Goal: Task Accomplishment & Management: Complete application form

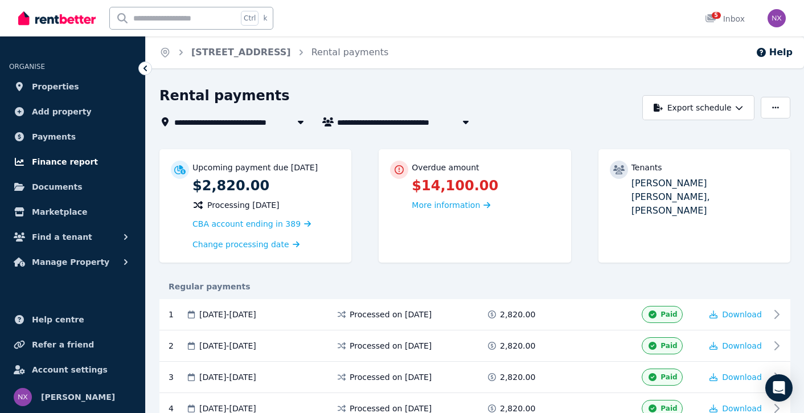
click at [70, 160] on span "Finance report" at bounding box center [65, 162] width 66 height 14
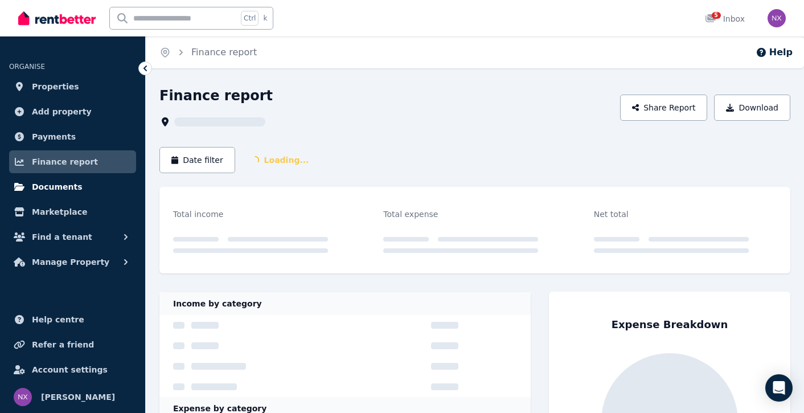
click at [65, 187] on span "Documents" at bounding box center [57, 187] width 51 height 14
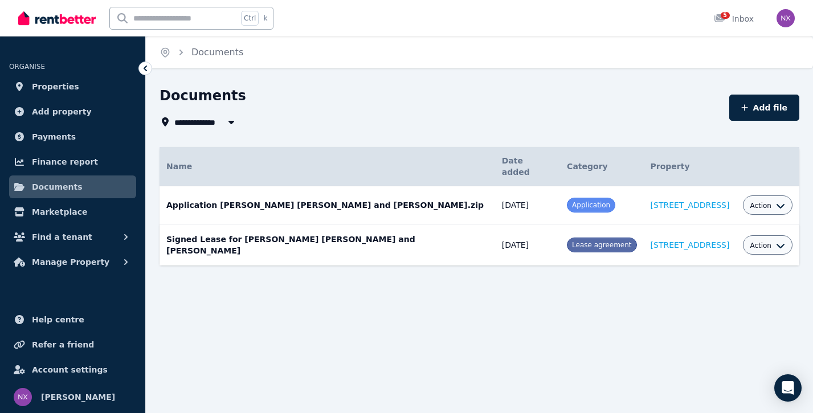
click at [758, 241] on button "Action" at bounding box center [767, 245] width 35 height 9
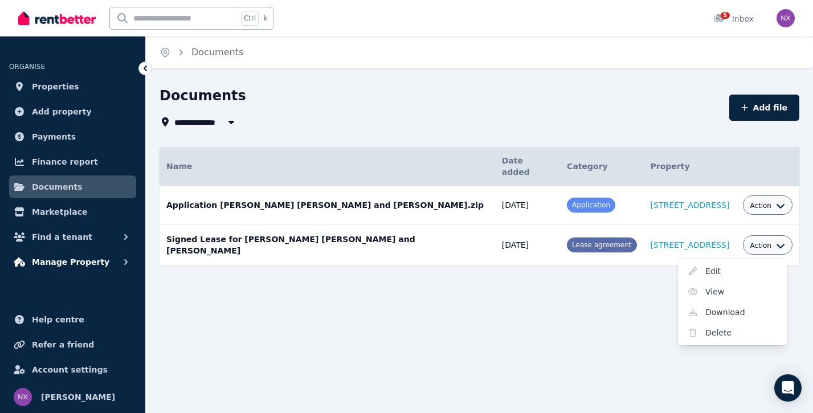
click at [108, 260] on button "Manage Property" at bounding box center [72, 262] width 127 height 23
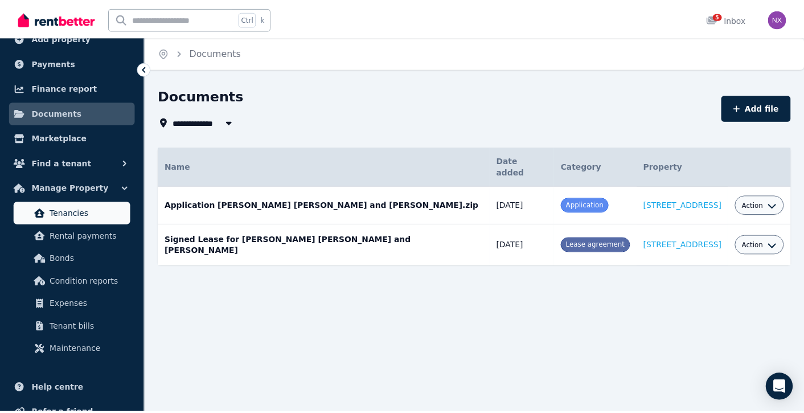
scroll to position [75, 0]
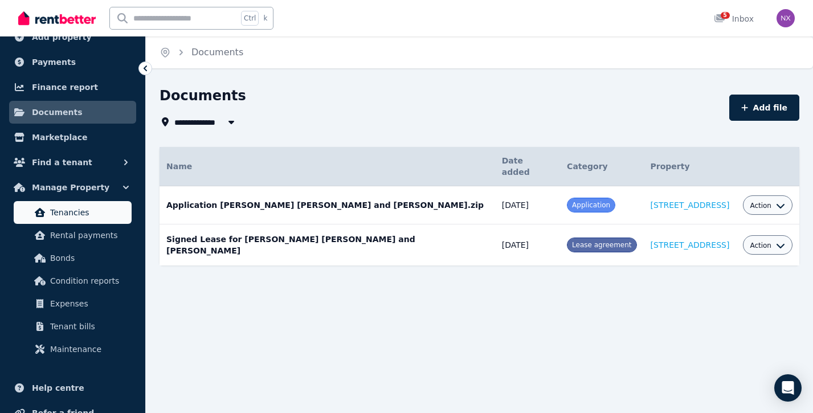
click at [105, 214] on span "Tenancies" at bounding box center [88, 213] width 77 height 14
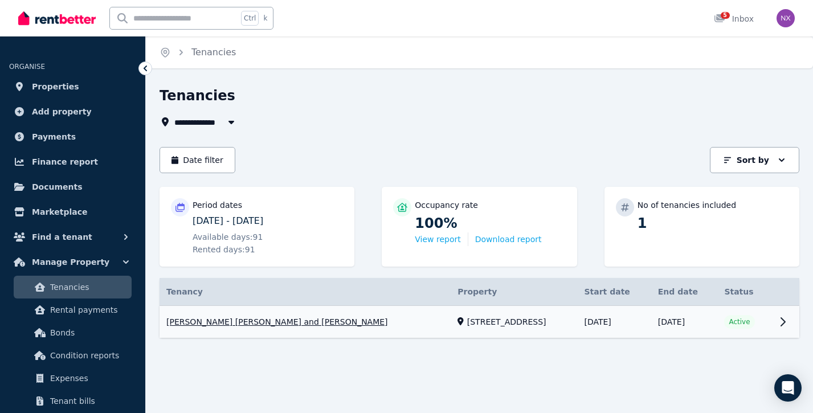
click at [705, 314] on link "View property details" at bounding box center [480, 322] width 640 height 32
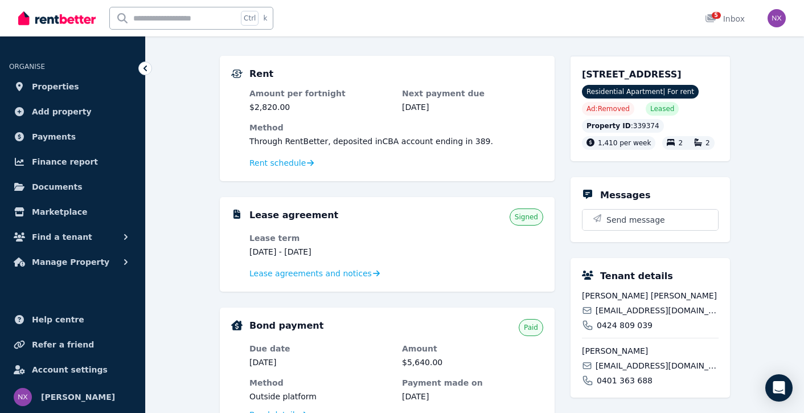
scroll to position [90, 0]
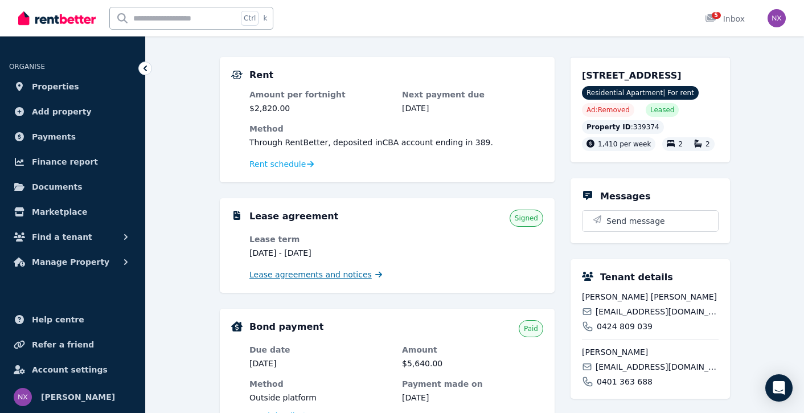
click at [298, 276] on span "Lease agreements and notices" at bounding box center [311, 274] width 122 height 11
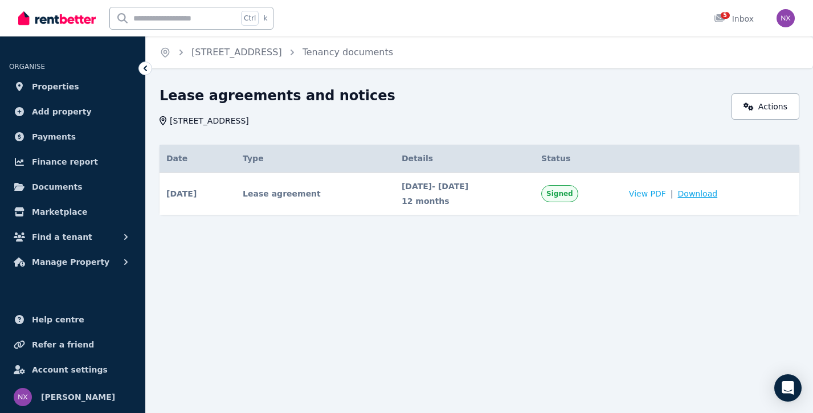
click at [712, 195] on span "Download" at bounding box center [698, 193] width 40 height 11
click at [771, 108] on link "Actions" at bounding box center [765, 106] width 68 height 26
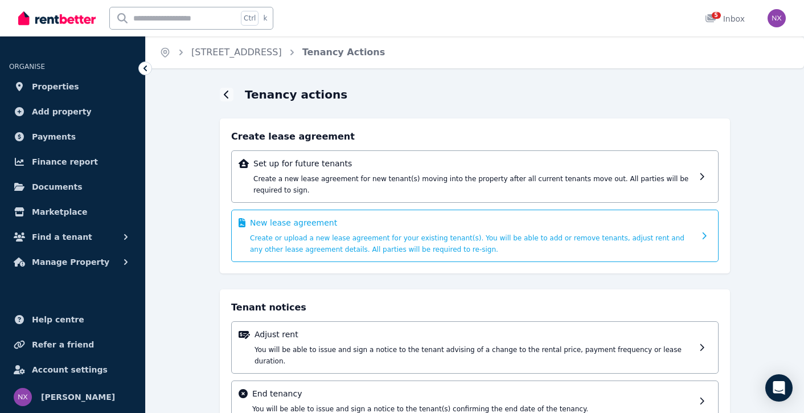
click at [445, 234] on span "Create or upload a new lease agreement for your existing tenant(s). You will be…" at bounding box center [467, 243] width 435 height 19
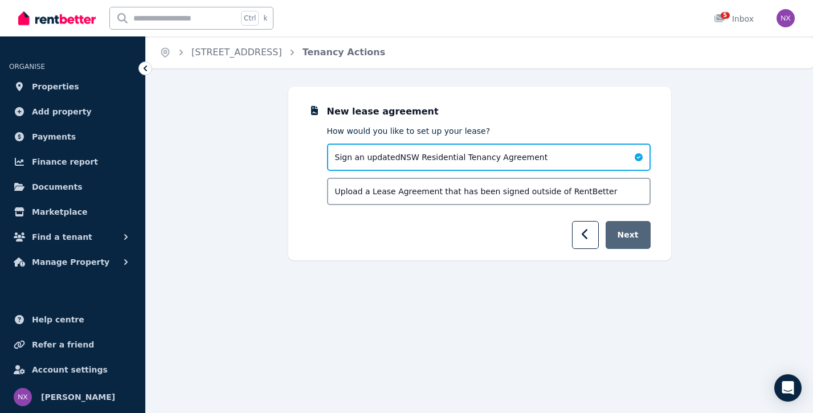
click at [629, 239] on button "Next" at bounding box center [628, 235] width 45 height 28
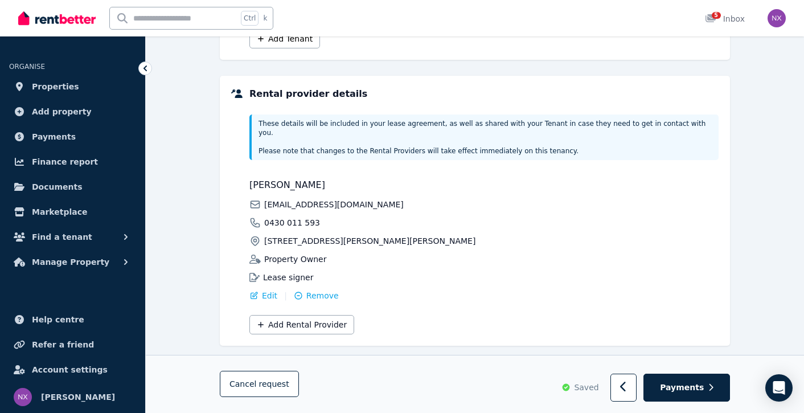
scroll to position [264, 0]
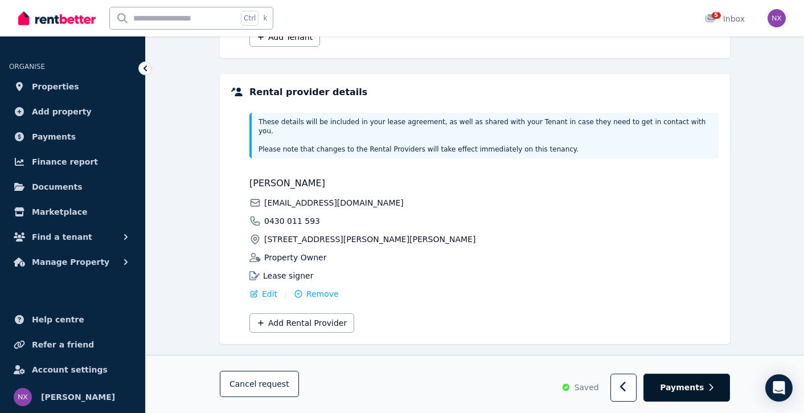
click at [685, 387] on span "Payments" at bounding box center [682, 387] width 44 height 11
select select "**********"
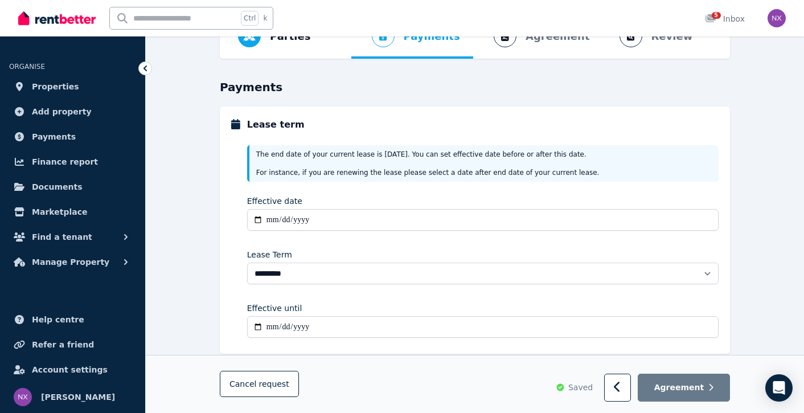
scroll to position [72, 0]
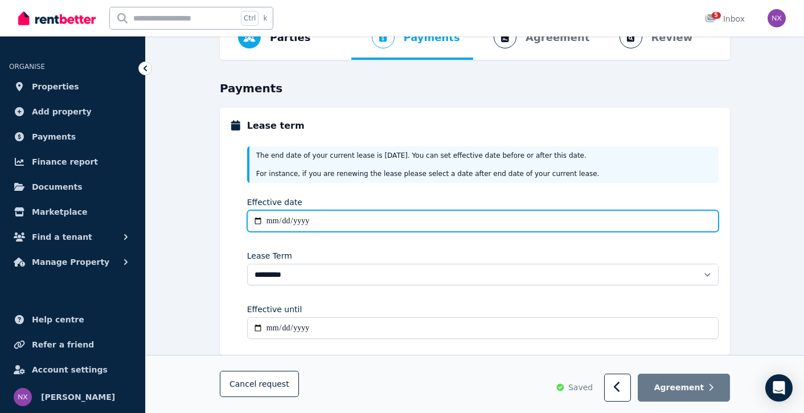
click at [351, 226] on input "Effective date" at bounding box center [483, 221] width 472 height 22
type input "**********"
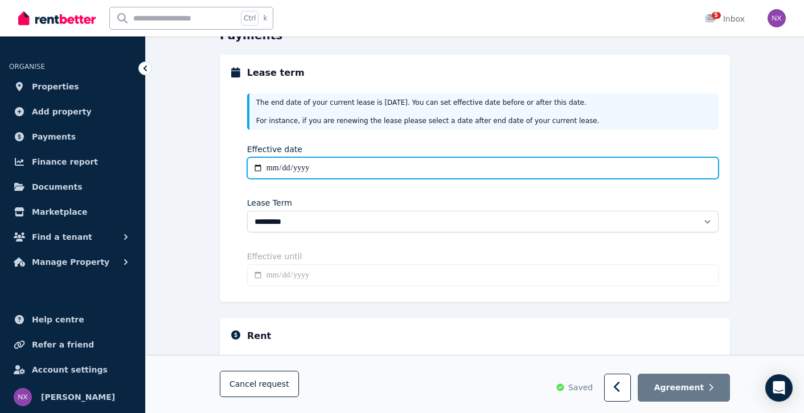
scroll to position [129, 0]
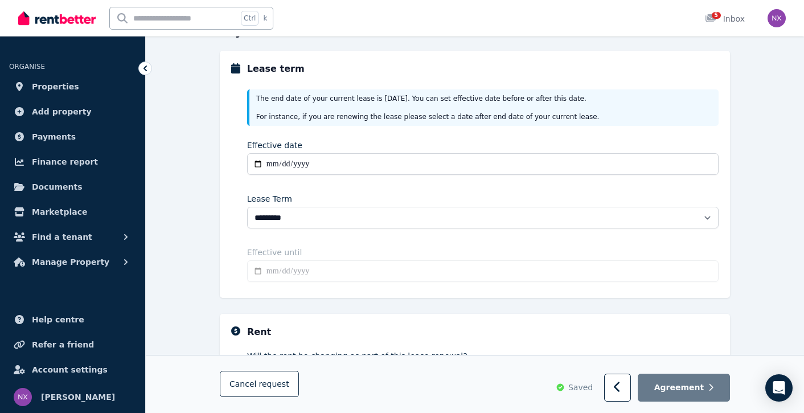
click at [273, 272] on input "Effective until" at bounding box center [483, 271] width 472 height 22
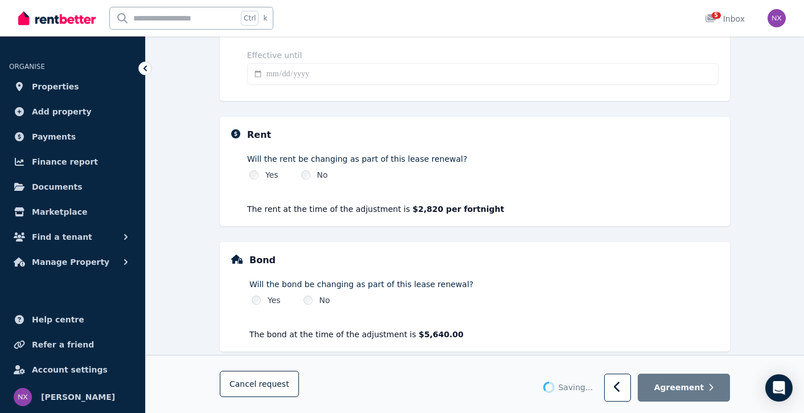
scroll to position [343, 0]
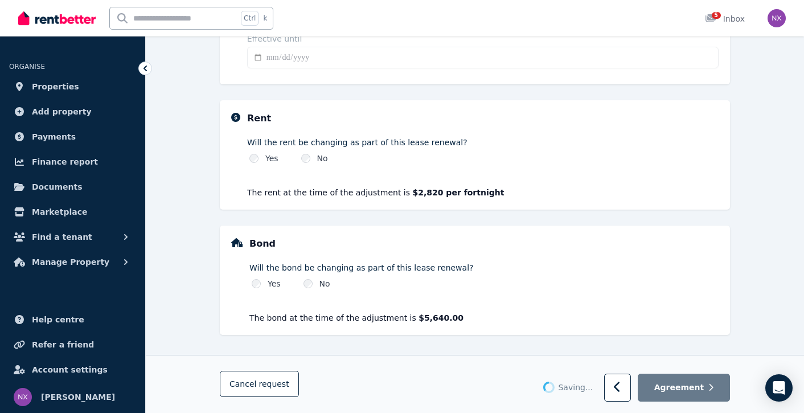
type input "**********"
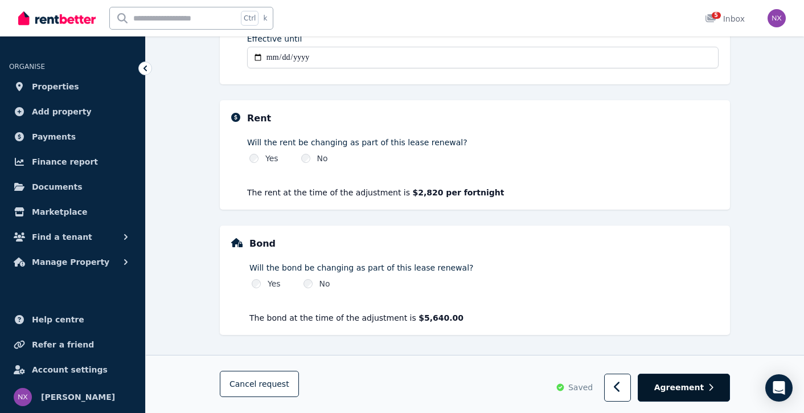
click at [672, 390] on span "Agreement" at bounding box center [680, 387] width 50 height 11
click at [678, 387] on span "Agreement" at bounding box center [680, 387] width 50 height 11
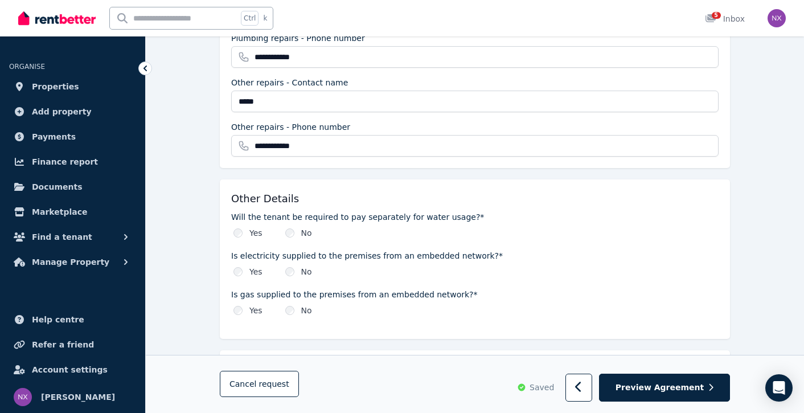
scroll to position [1348, 0]
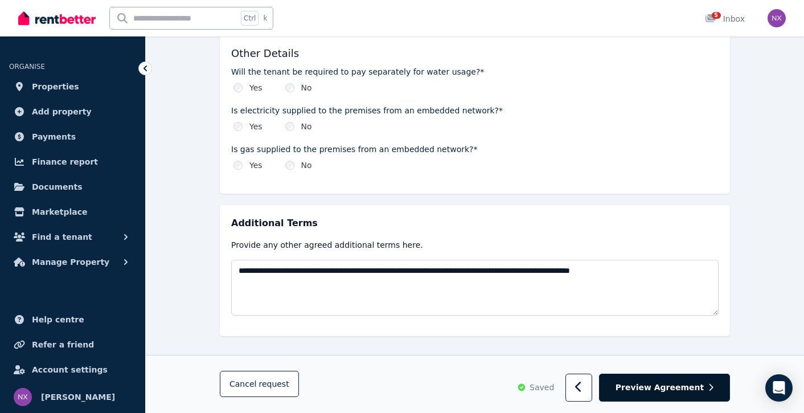
click at [698, 391] on span "Preview Agreement" at bounding box center [660, 387] width 88 height 11
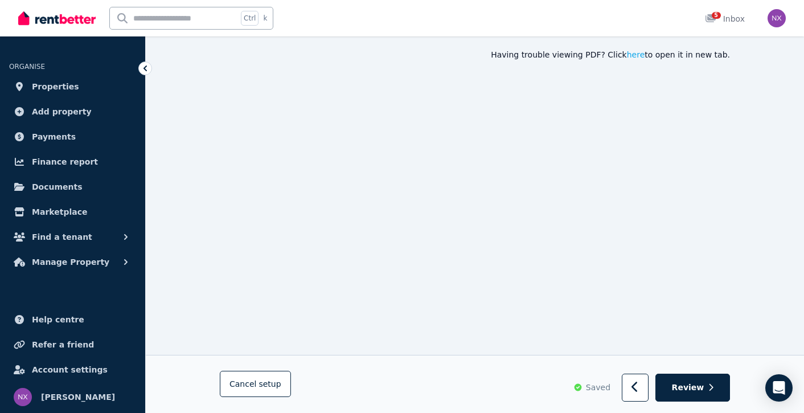
scroll to position [112, 0]
click at [689, 389] on span "Review" at bounding box center [688, 387] width 32 height 11
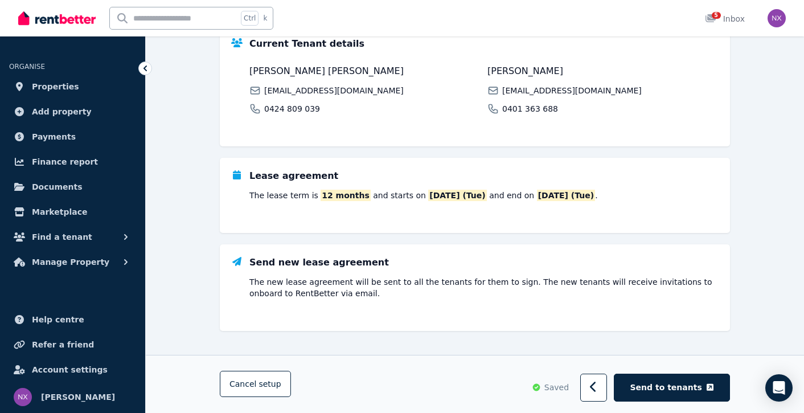
scroll to position [237, 0]
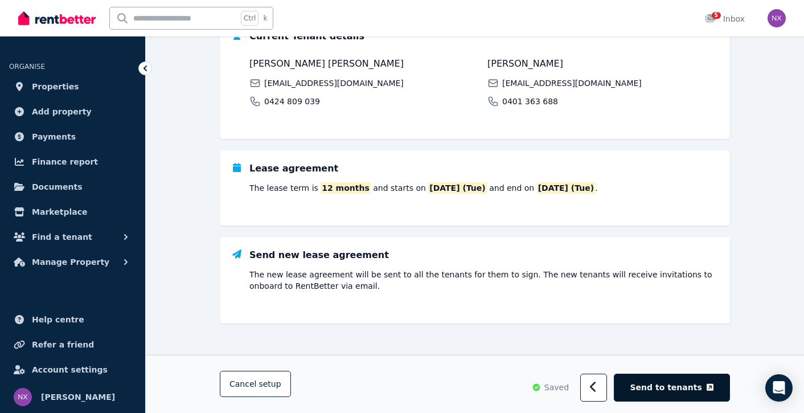
click at [688, 391] on span "Send to tenants" at bounding box center [667, 387] width 72 height 11
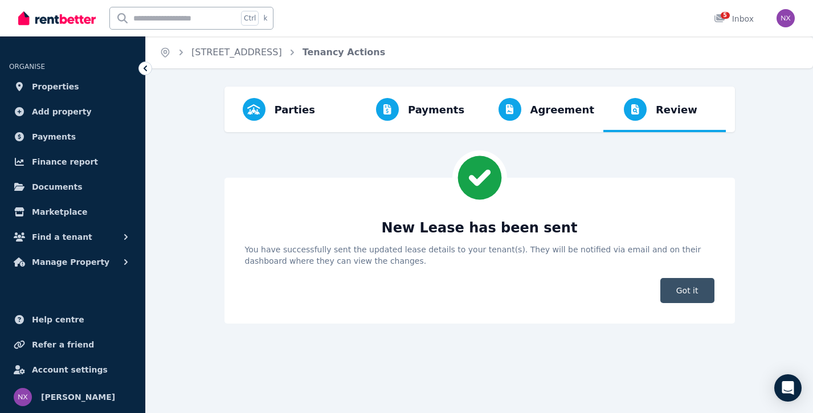
click at [683, 295] on span "Got it" at bounding box center [687, 290] width 54 height 25
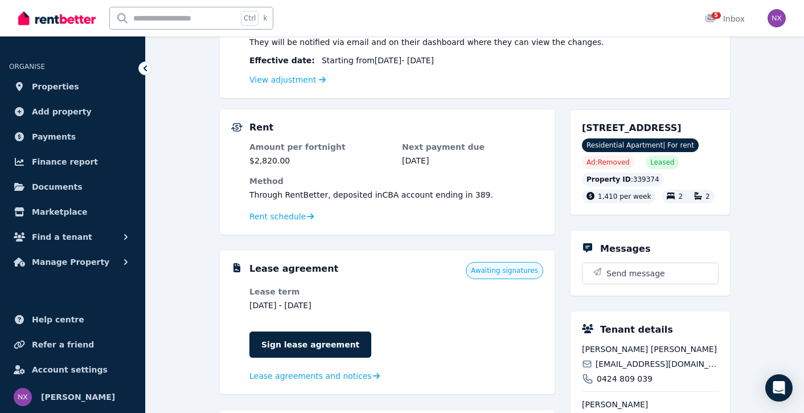
scroll to position [158, 0]
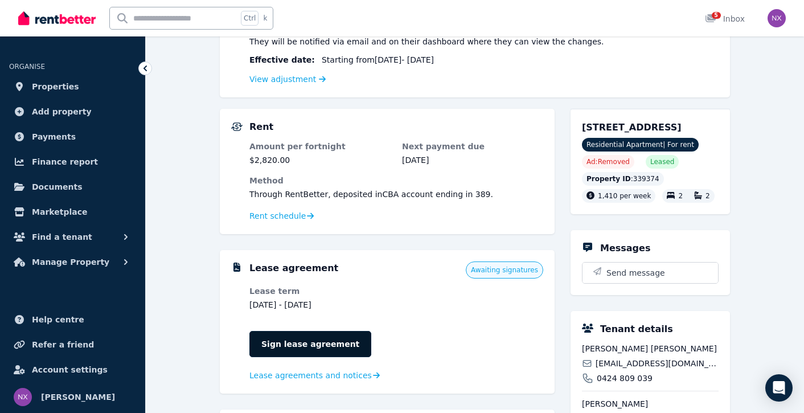
click at [325, 343] on link "Sign lease agreement" at bounding box center [311, 344] width 122 height 26
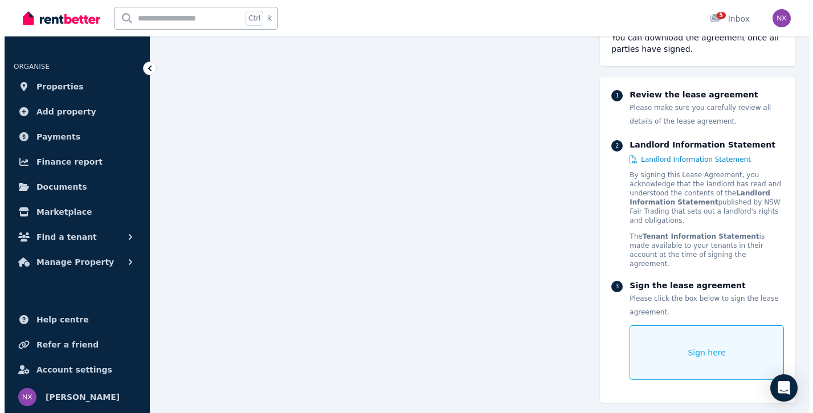
scroll to position [372, 0]
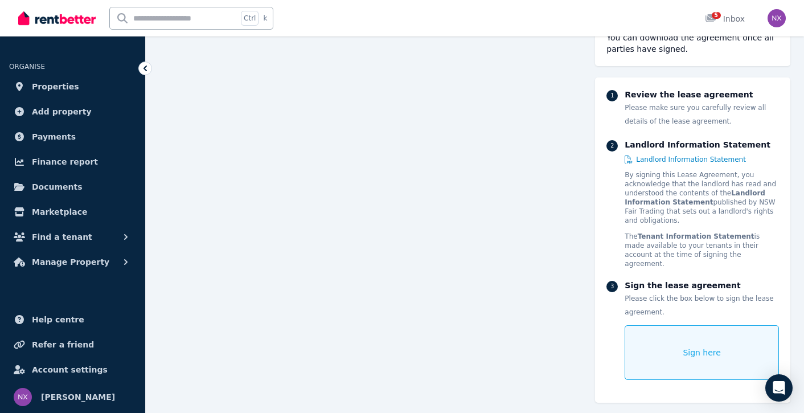
click at [659, 327] on div "Sign here" at bounding box center [702, 352] width 154 height 55
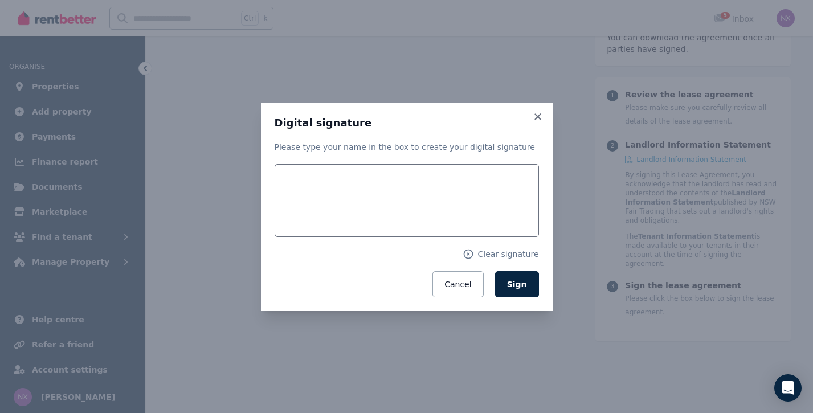
scroll to position [371, 0]
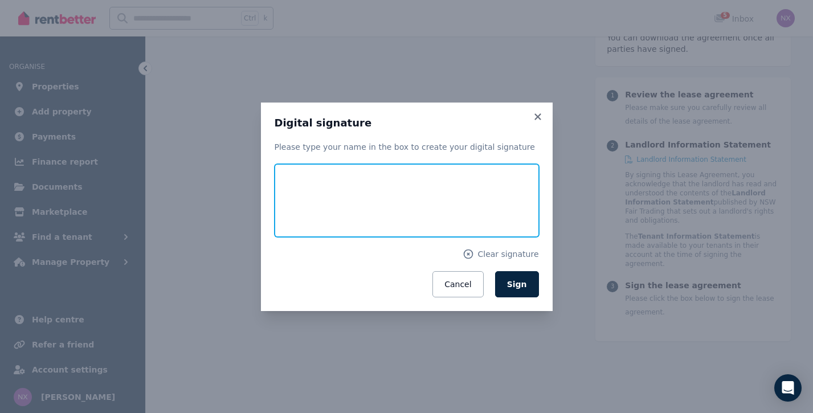
click at [344, 199] on input "text" at bounding box center [407, 200] width 264 height 73
type input "**"
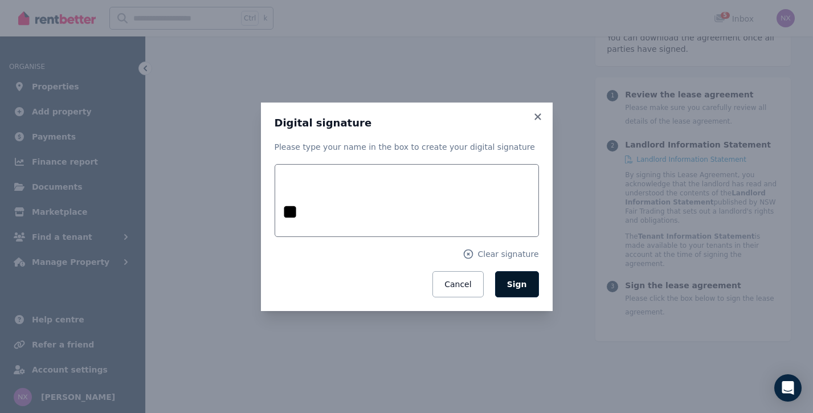
click at [513, 290] on button "Sign" at bounding box center [517, 284] width 44 height 26
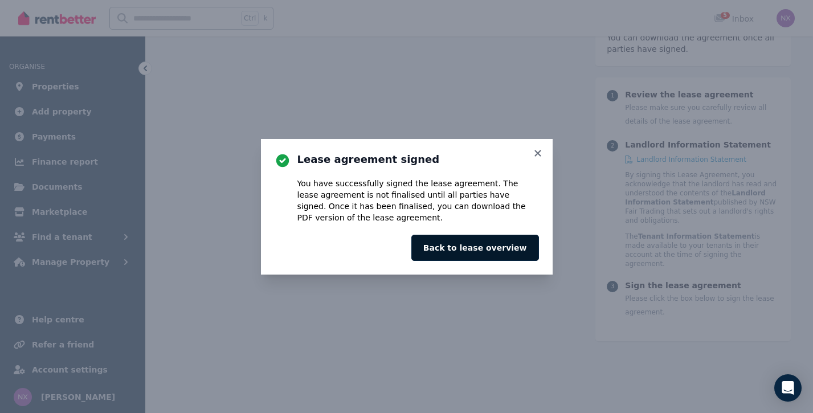
click at [514, 250] on button "Back to lease overview" at bounding box center [475, 248] width 128 height 26
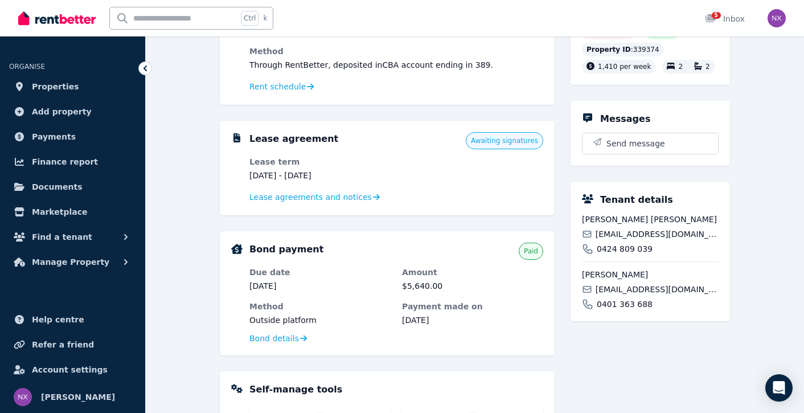
scroll to position [287, 0]
click at [334, 202] on span "Lease agreements and notices" at bounding box center [311, 197] width 122 height 11
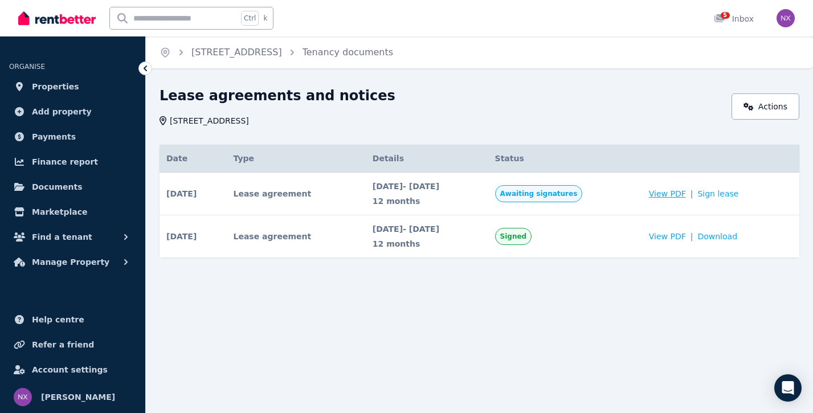
click at [682, 196] on span "View PDF" at bounding box center [667, 193] width 37 height 11
click at [722, 194] on link "Sign lease" at bounding box center [717, 193] width 41 height 11
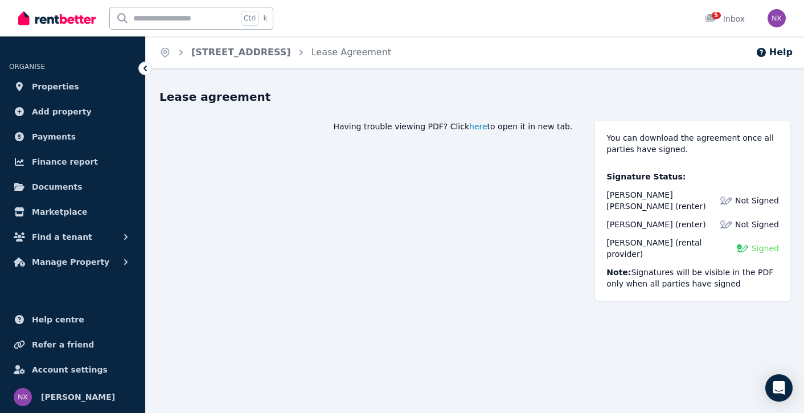
click at [488, 126] on span "here" at bounding box center [478, 126] width 18 height 11
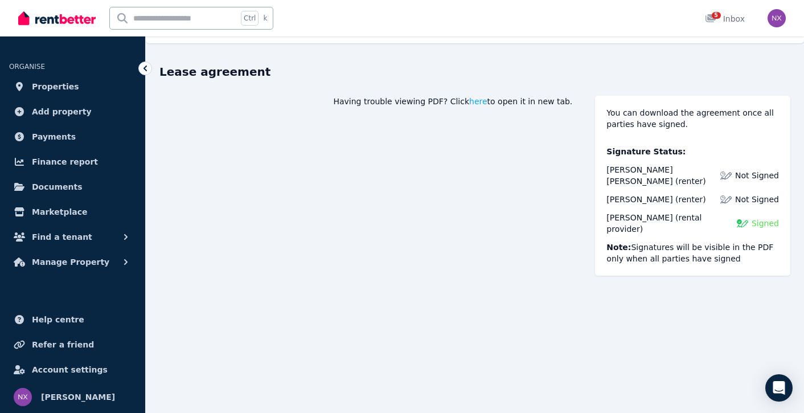
scroll to position [24, 0]
